Goal: Information Seeking & Learning: Learn about a topic

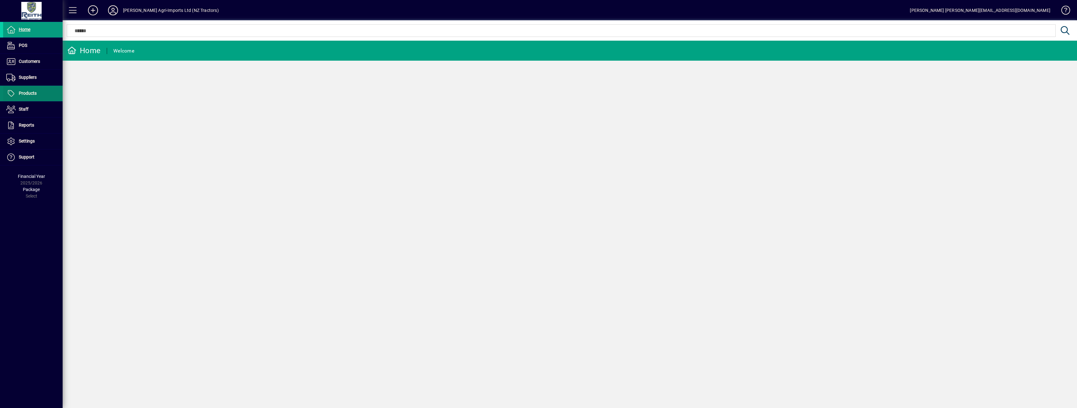
click at [35, 97] on span "Products" at bounding box center [19, 94] width 33 height 8
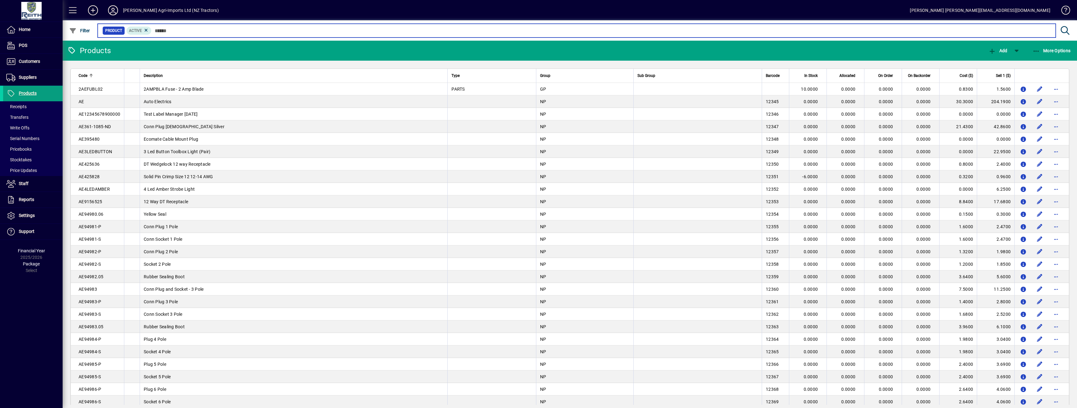
click at [161, 29] on input "text" at bounding box center [600, 30] width 899 height 9
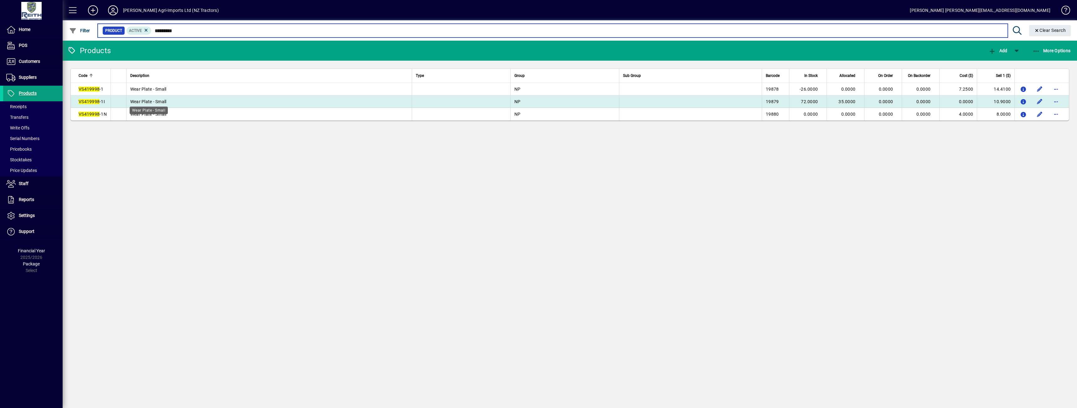
type input "*********"
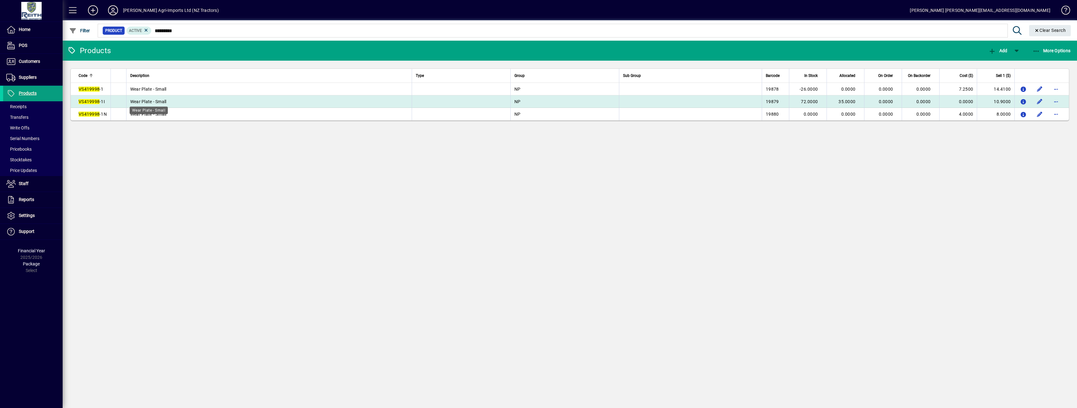
click at [150, 100] on span "Wear Plate - Small" at bounding box center [148, 101] width 36 height 5
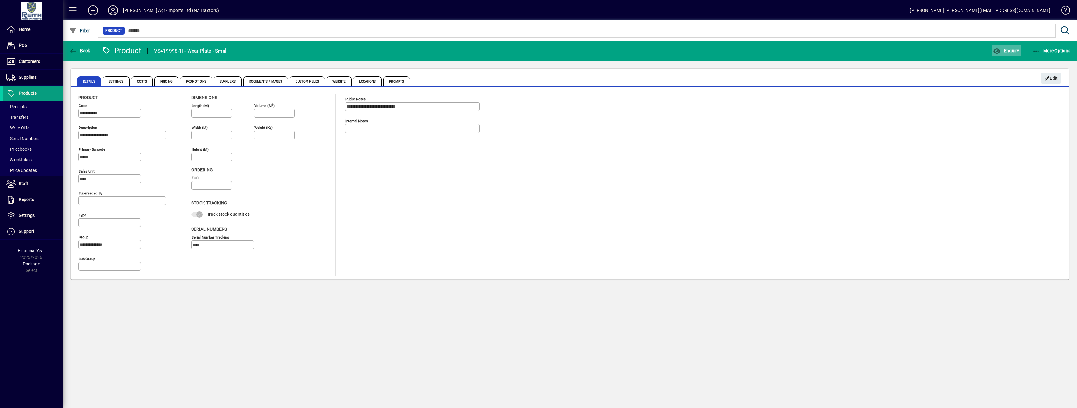
click at [1008, 46] on span "button" at bounding box center [1005, 50] width 29 height 15
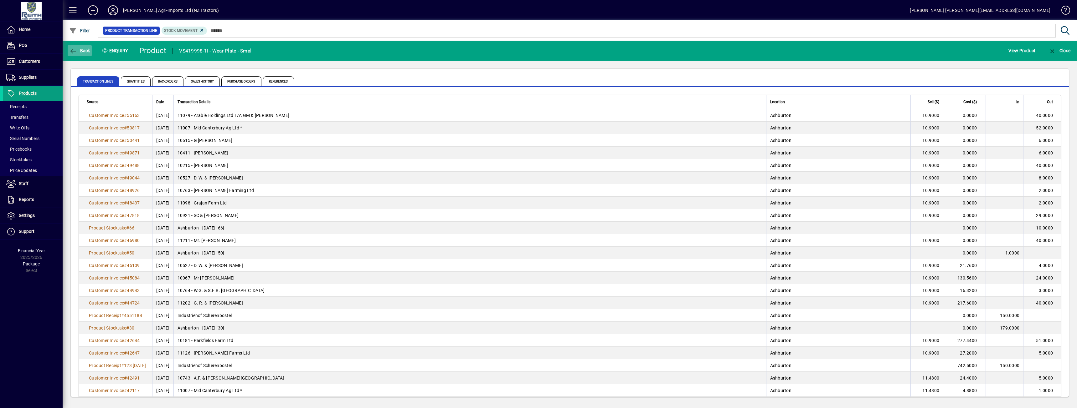
click at [79, 49] on span "Back" at bounding box center [79, 50] width 21 height 5
